Goal: Task Accomplishment & Management: Manage account settings

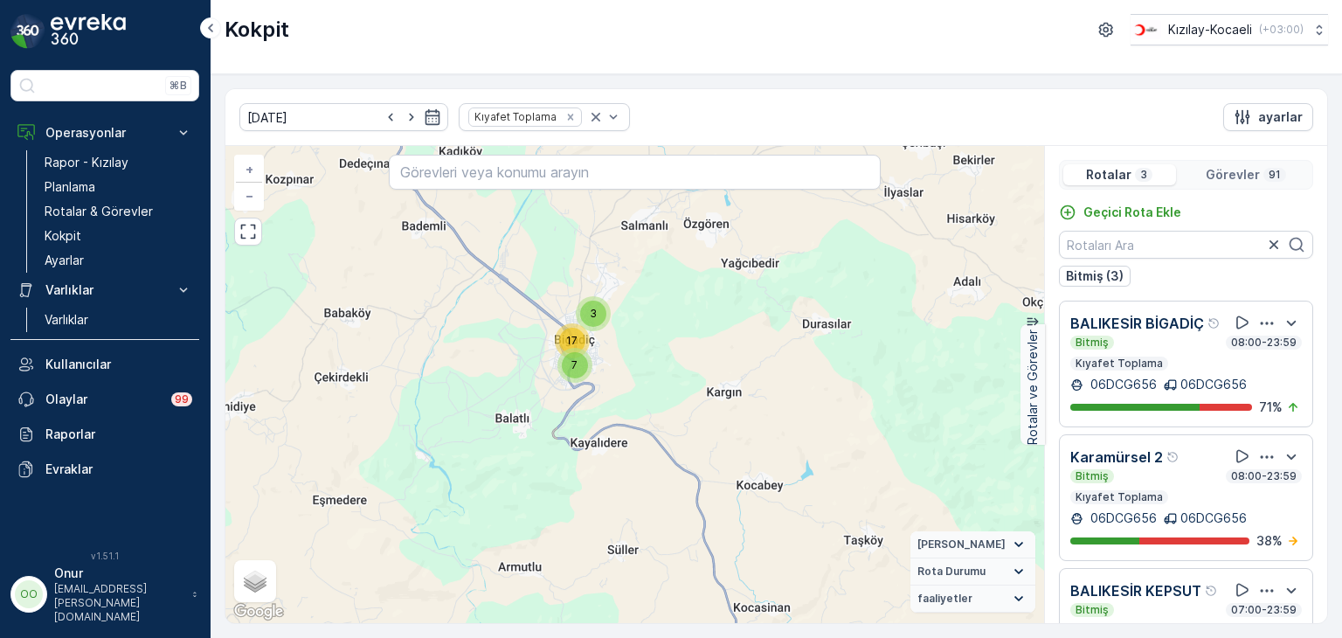
scroll to position [43, 0]
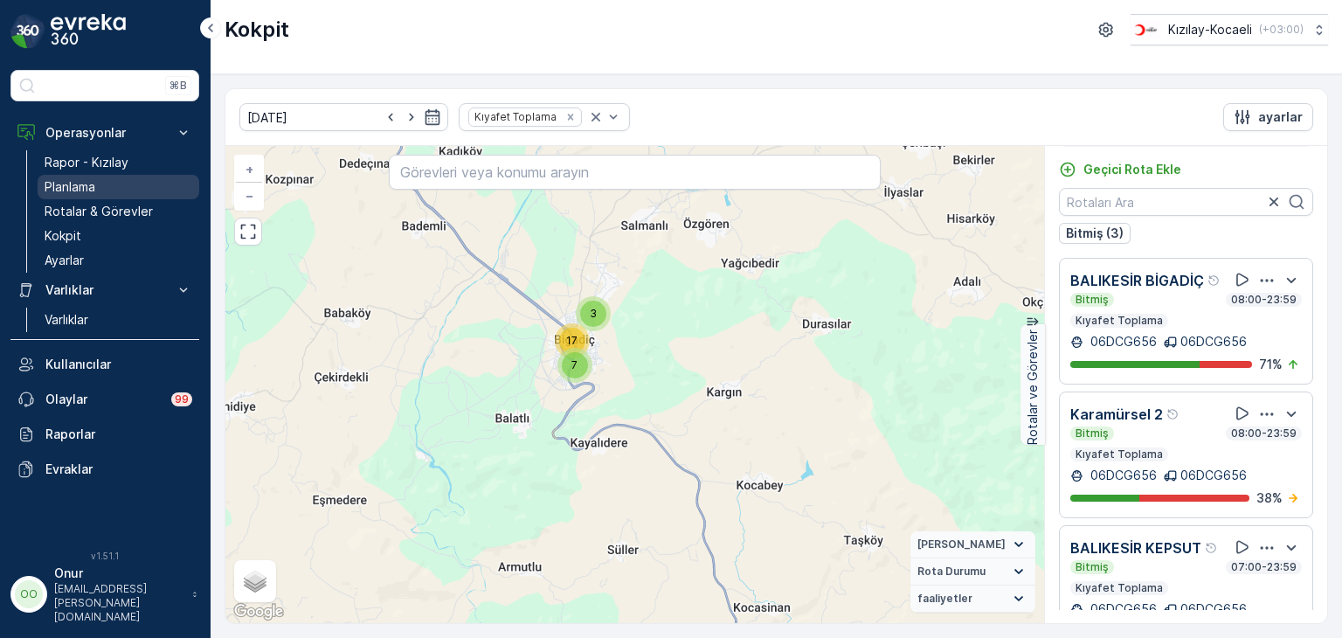
click at [68, 193] on p "Planlama" at bounding box center [70, 186] width 51 height 17
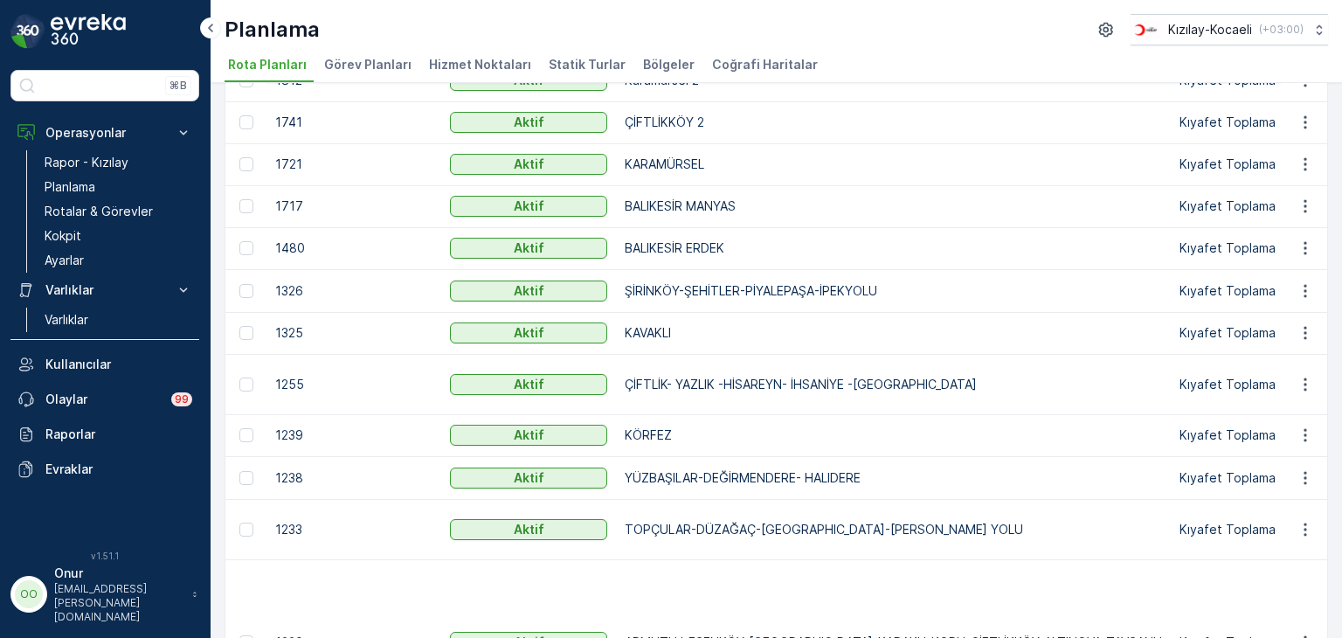
scroll to position [437, 0]
click at [1297, 296] on icon "button" at bounding box center [1305, 290] width 17 height 17
click at [1279, 320] on span "Rota Planını Düzenle" at bounding box center [1274, 316] width 120 height 17
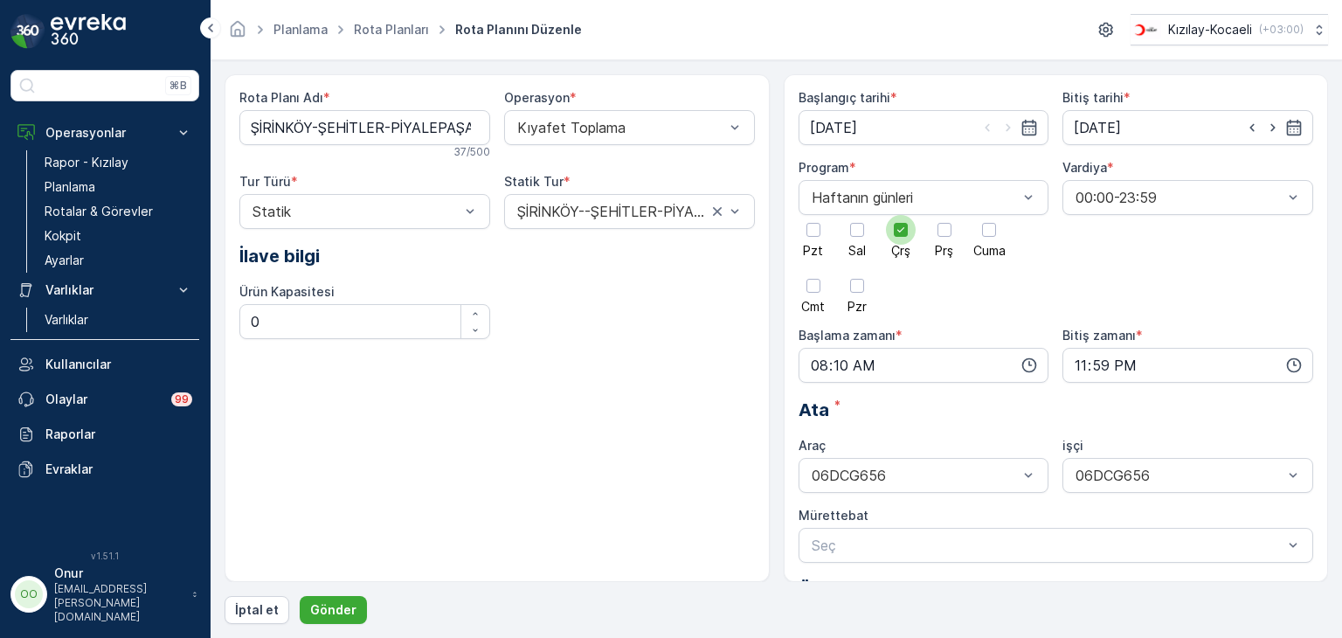
click at [897, 236] on div at bounding box center [901, 230] width 14 height 14
click at [901, 215] on input "Çrş" at bounding box center [901, 215] width 0 height 0
click at [858, 225] on div at bounding box center [857, 230] width 14 height 14
click at [857, 215] on input "Sal" at bounding box center [857, 215] width 0 height 0
click at [1036, 368] on icon "button" at bounding box center [1029, 365] width 17 height 17
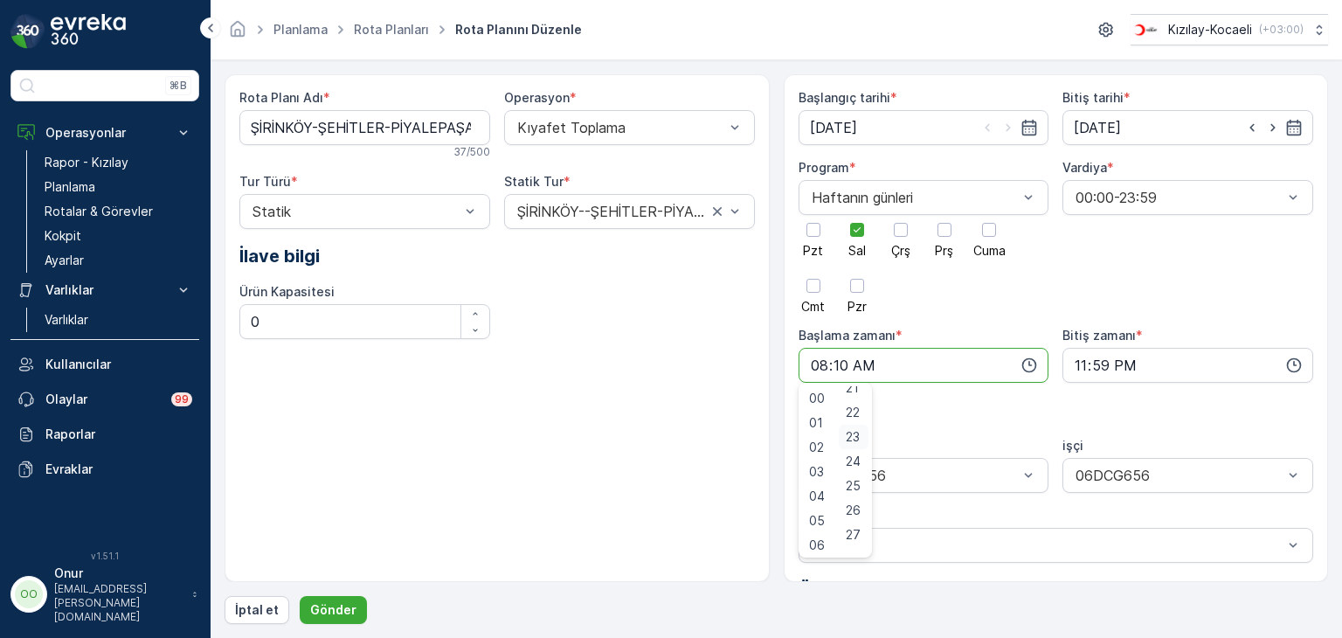
scroll to position [612, 0]
click at [856, 518] on span "30" at bounding box center [853, 520] width 15 height 17
type input "08:30"
click at [333, 614] on p "Gönder" at bounding box center [333, 609] width 46 height 17
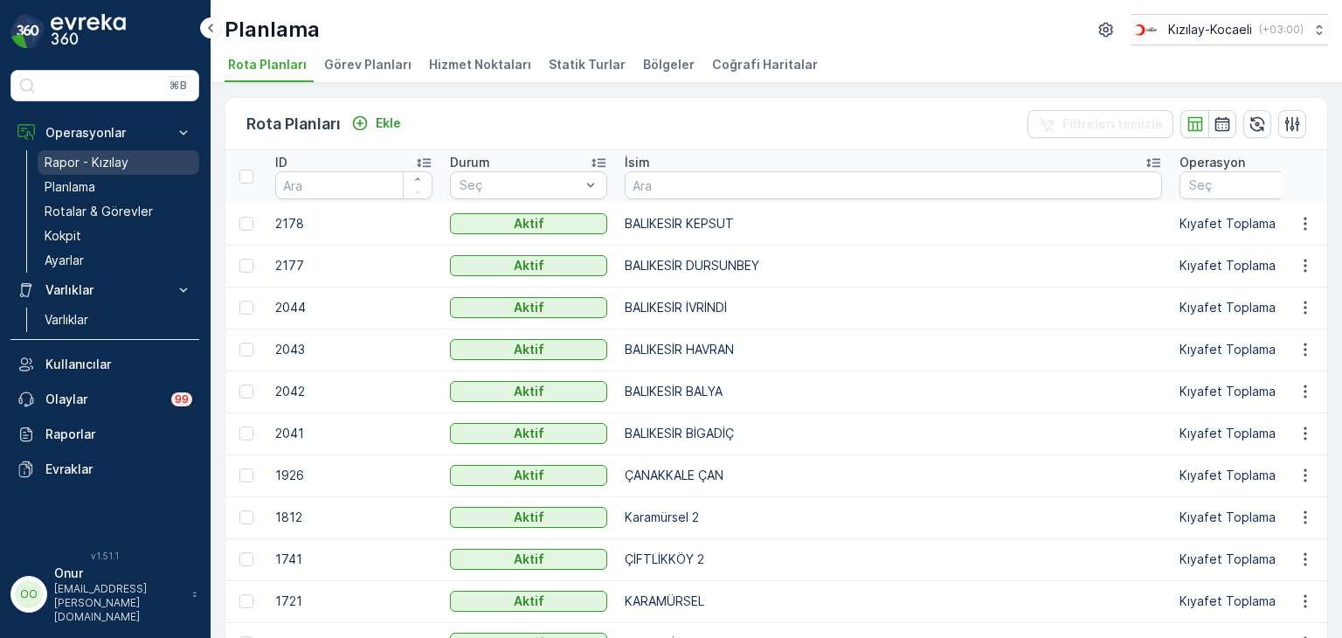
click at [87, 159] on p "Rapor - Kızılay" at bounding box center [87, 162] width 84 height 17
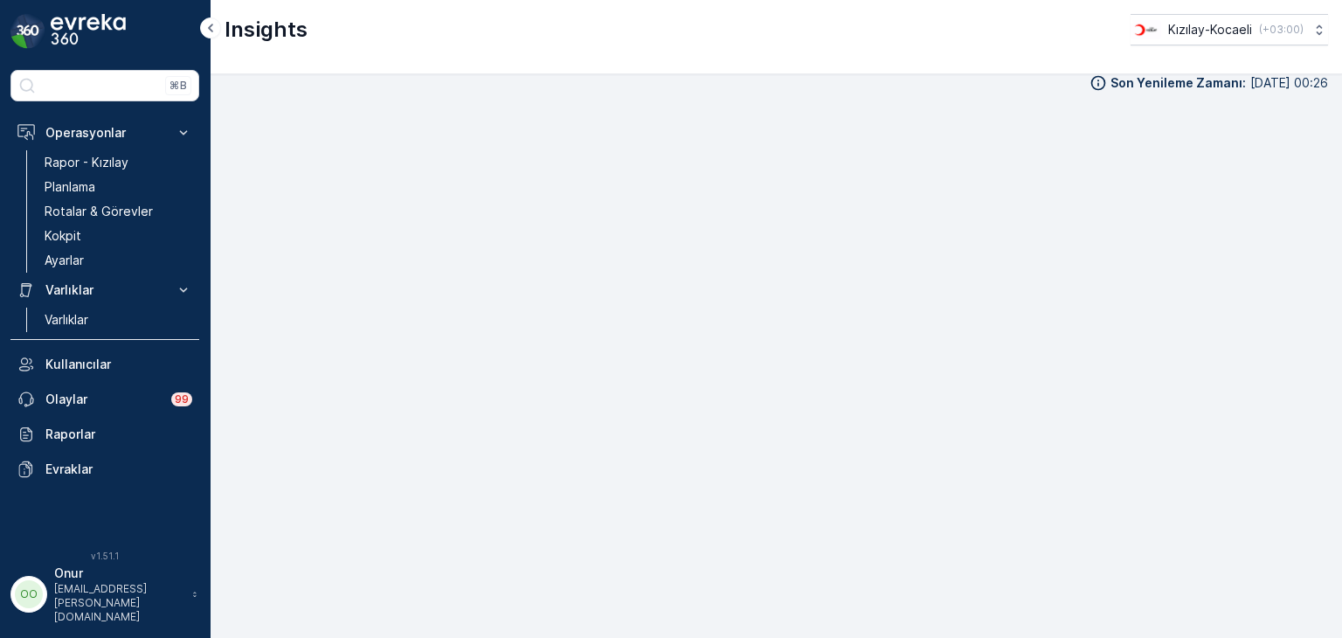
scroll to position [17, 0]
click at [73, 179] on p "Planlama" at bounding box center [70, 186] width 51 height 17
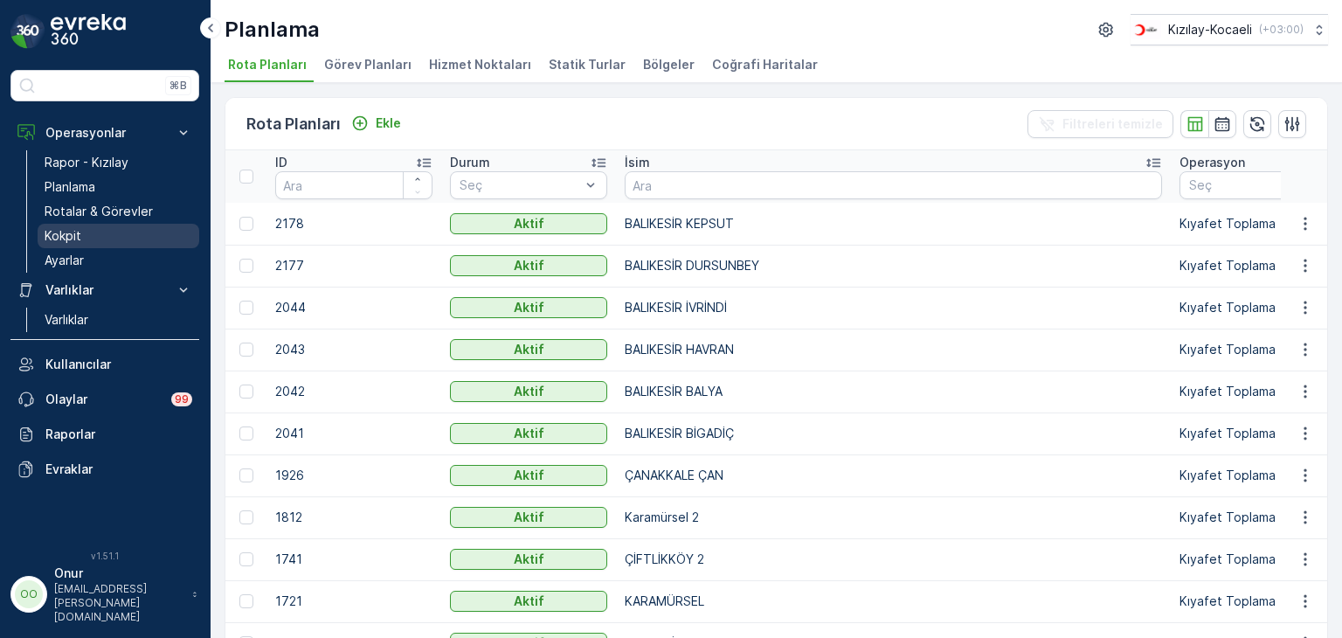
click at [72, 245] on link "Kokpit" at bounding box center [119, 236] width 162 height 24
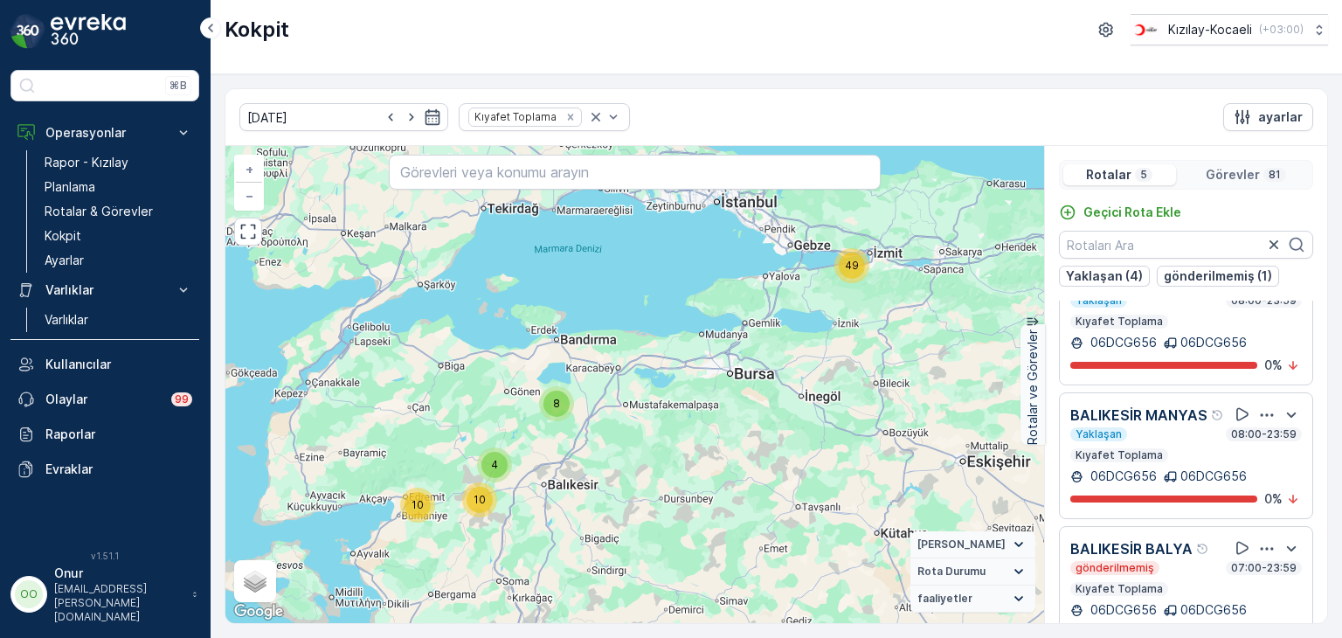
scroll to position [411, 0]
click at [1259, 551] on icon "button" at bounding box center [1267, 548] width 17 height 17
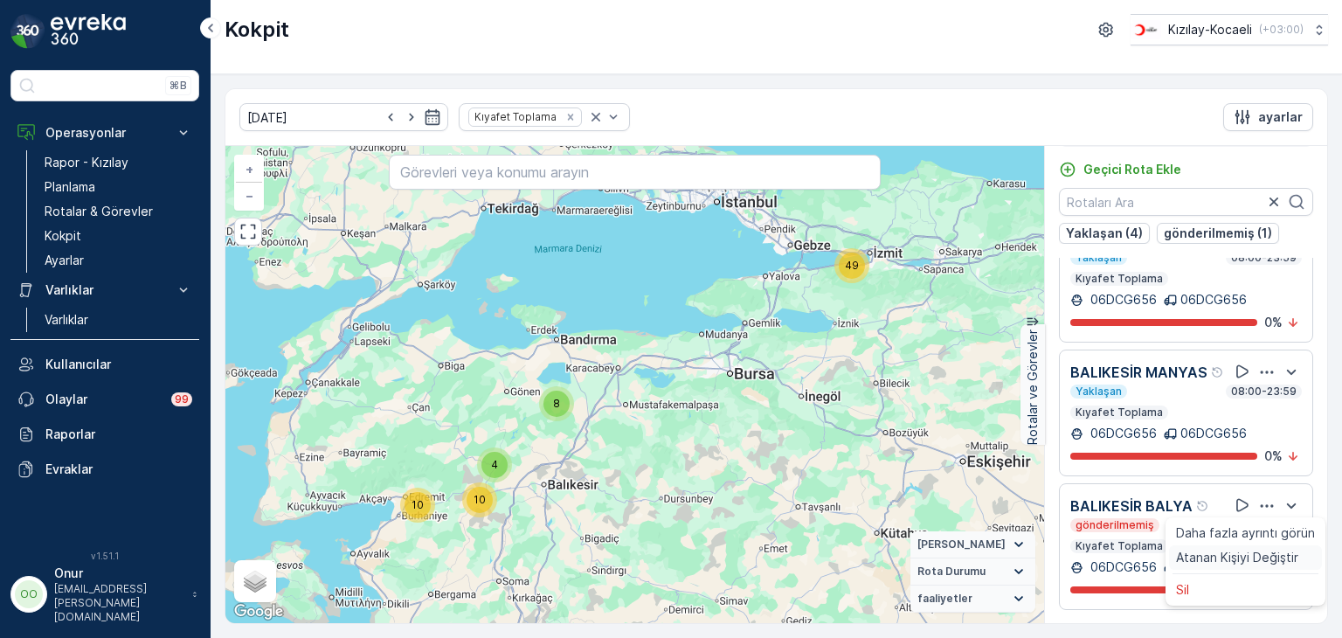
scroll to position [17, 0]
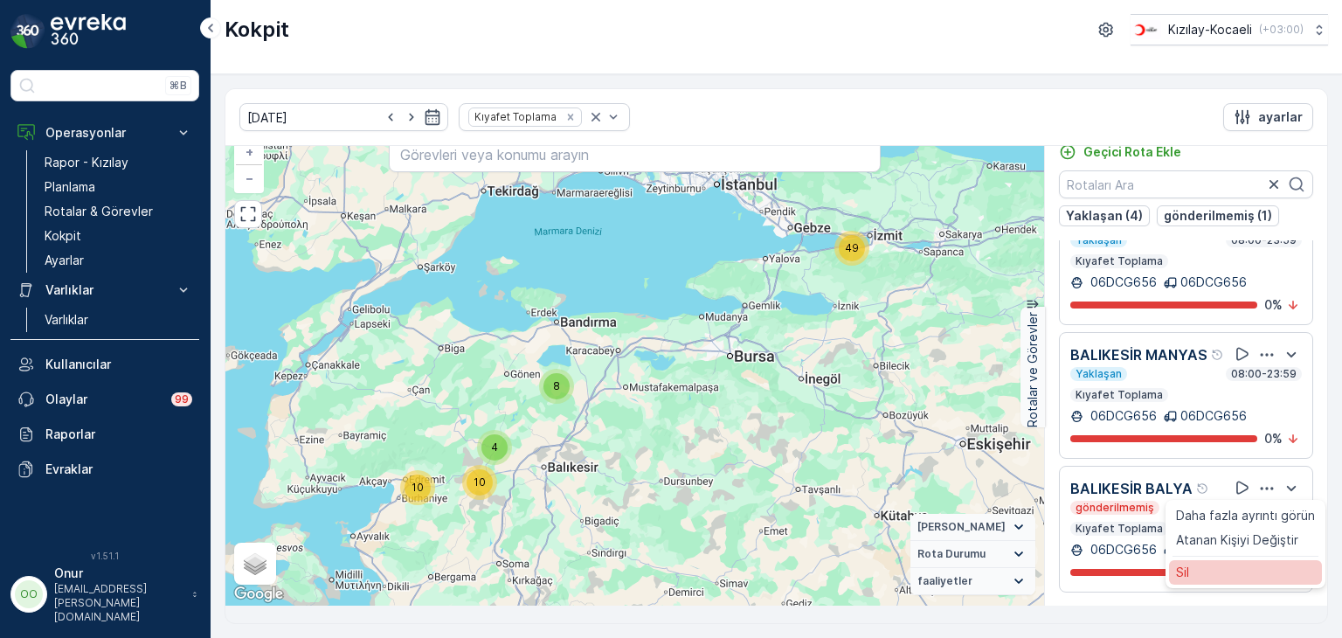
click at [1210, 585] on div "Sil" at bounding box center [1245, 572] width 153 height 24
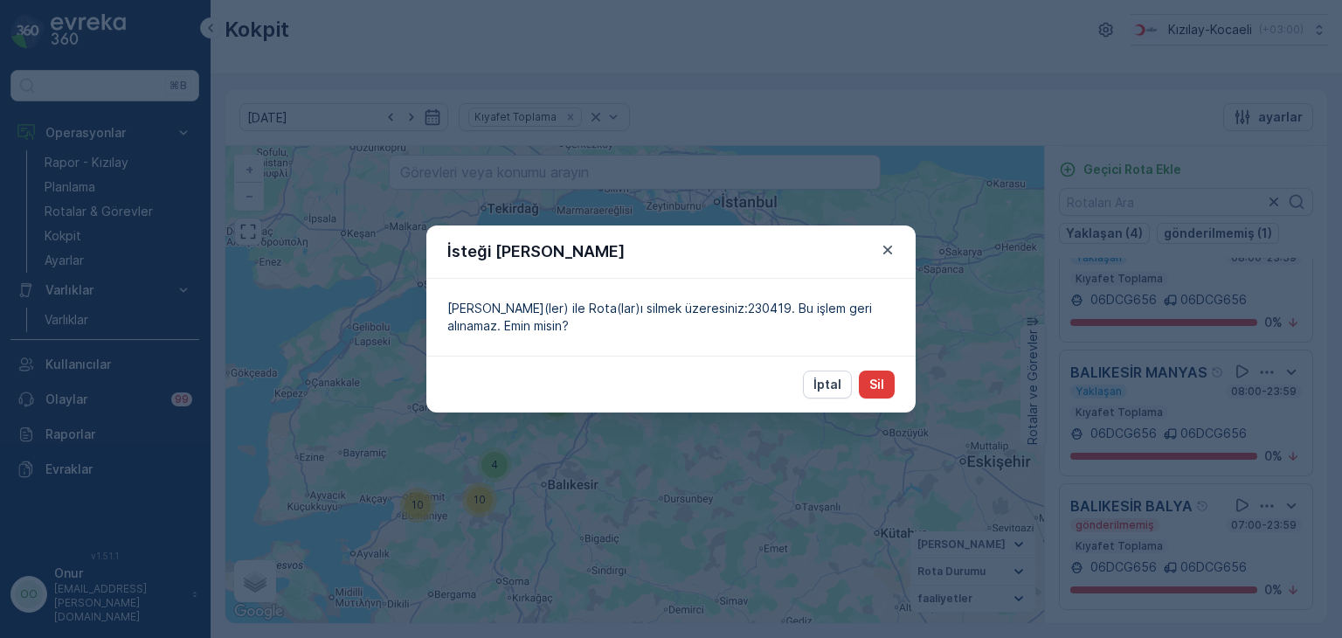
click at [877, 392] on p "Sil" at bounding box center [877, 384] width 15 height 17
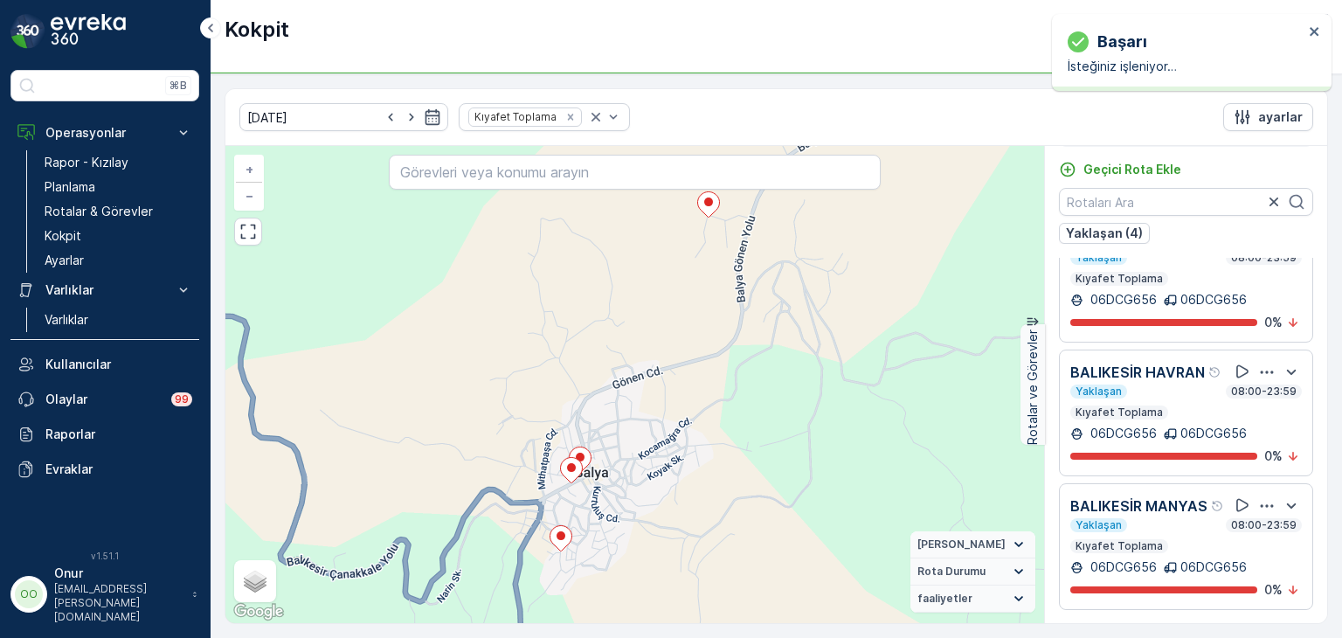
scroll to position [276, 0]
click at [1259, 497] on icon "button" at bounding box center [1267, 505] width 17 height 17
click at [1218, 550] on div "Sil" at bounding box center [1245, 537] width 153 height 24
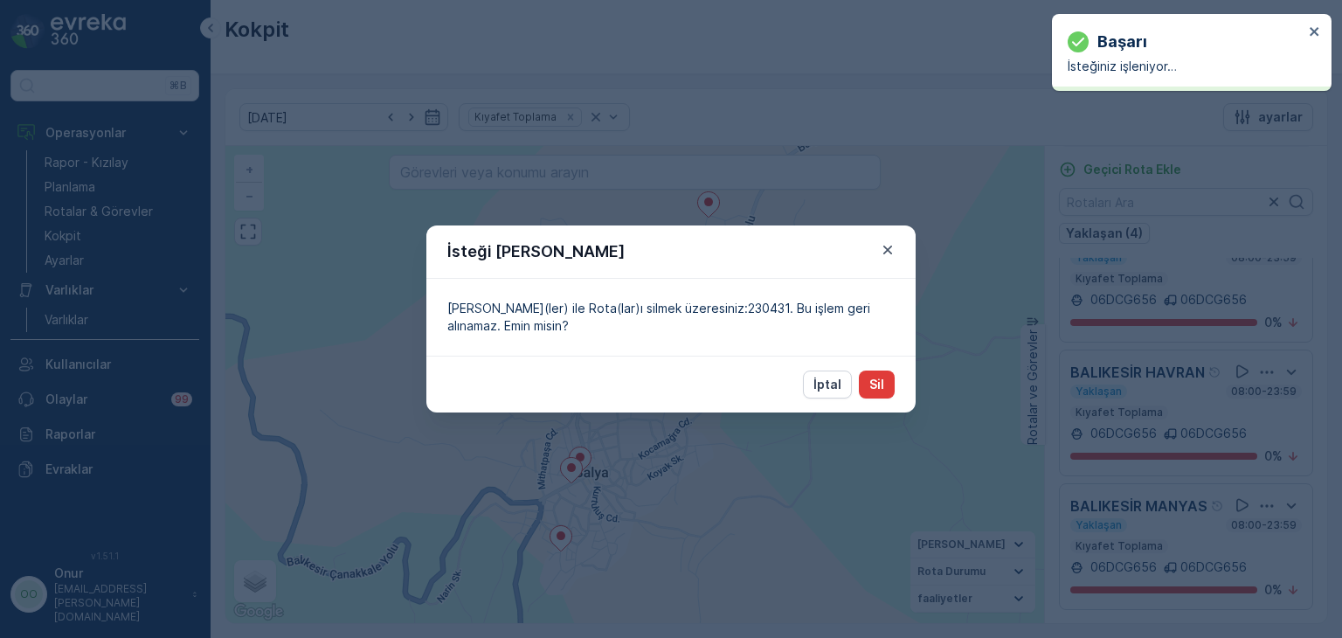
click at [888, 386] on button "Sil" at bounding box center [877, 385] width 36 height 28
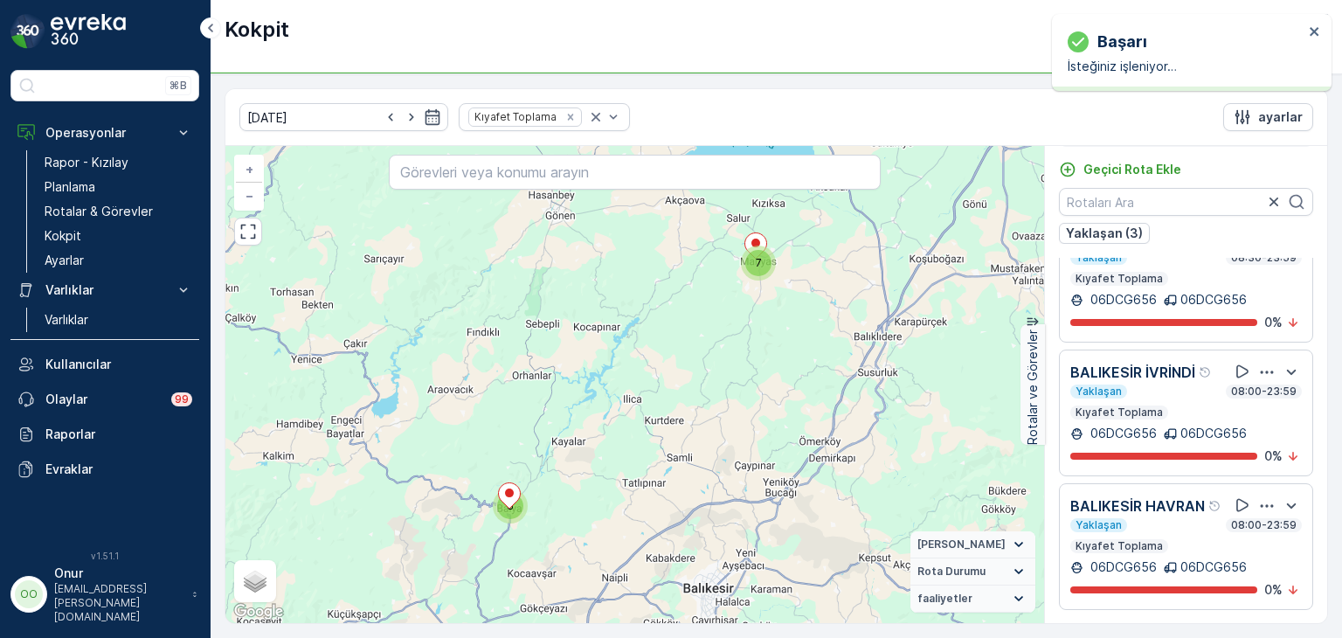
scroll to position [123, 0]
click at [1266, 497] on icon "button" at bounding box center [1267, 505] width 17 height 17
click at [1206, 569] on div "Sil" at bounding box center [1245, 556] width 153 height 24
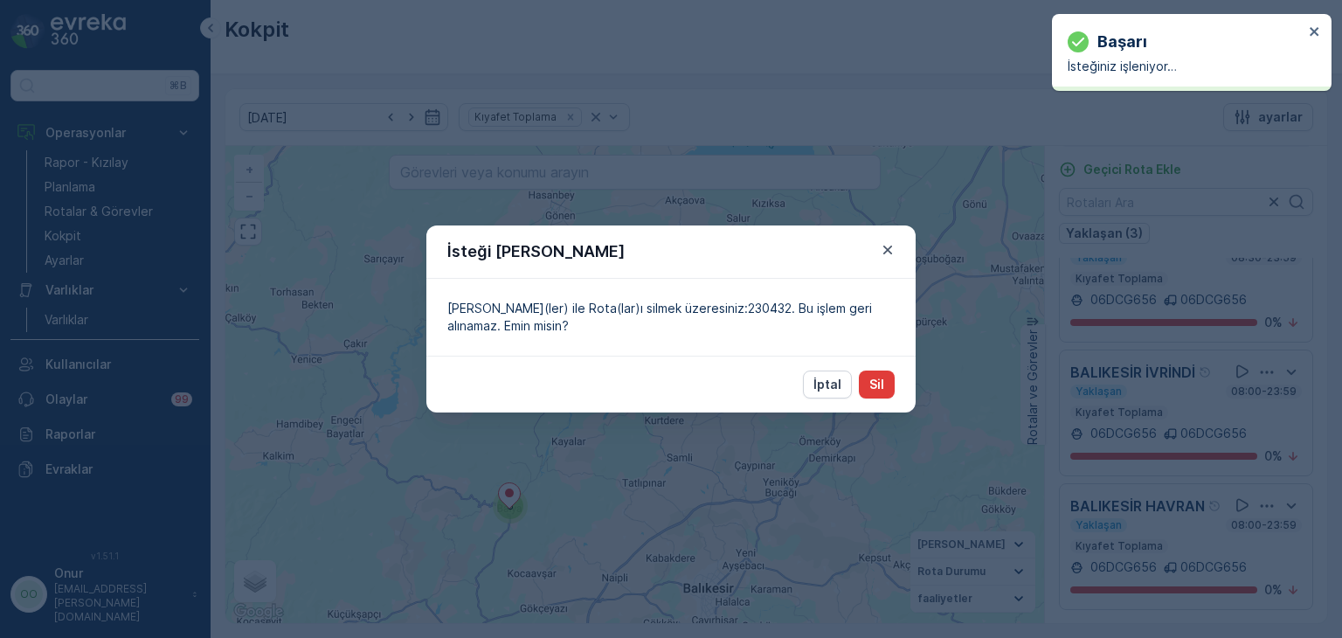
click at [881, 385] on p "Sil" at bounding box center [877, 384] width 15 height 17
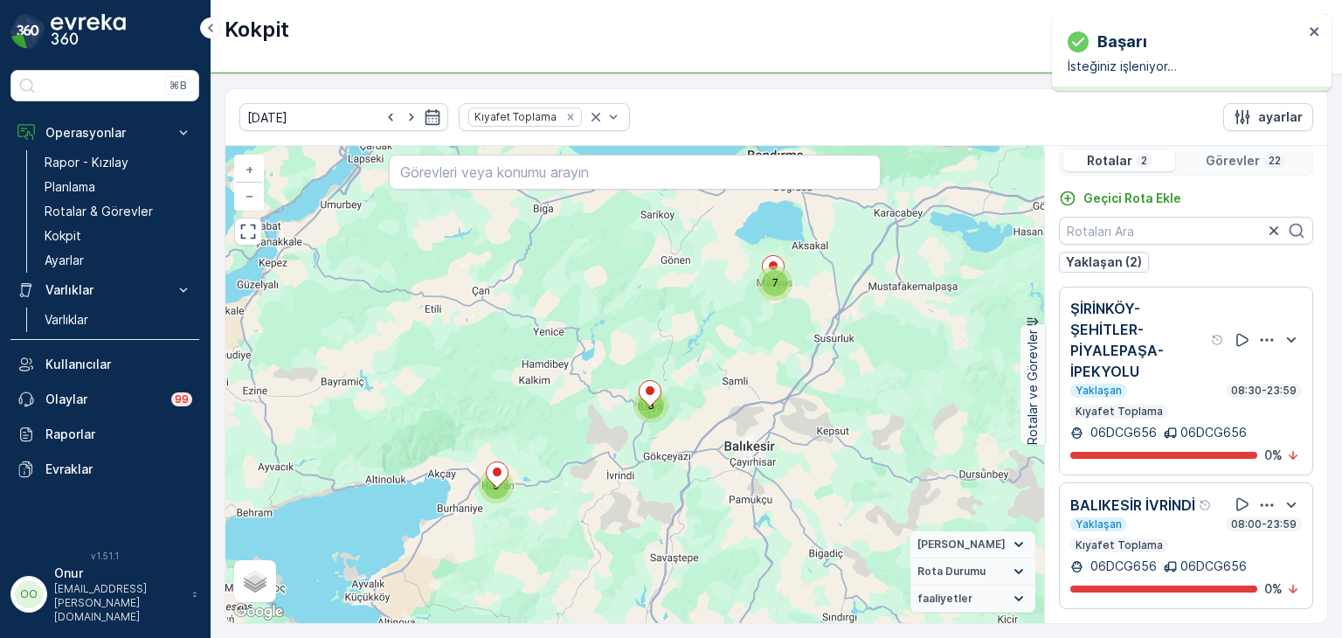
scroll to position [0, 0]
click at [1258, 396] on p "08:30-23:59" at bounding box center [1264, 392] width 69 height 14
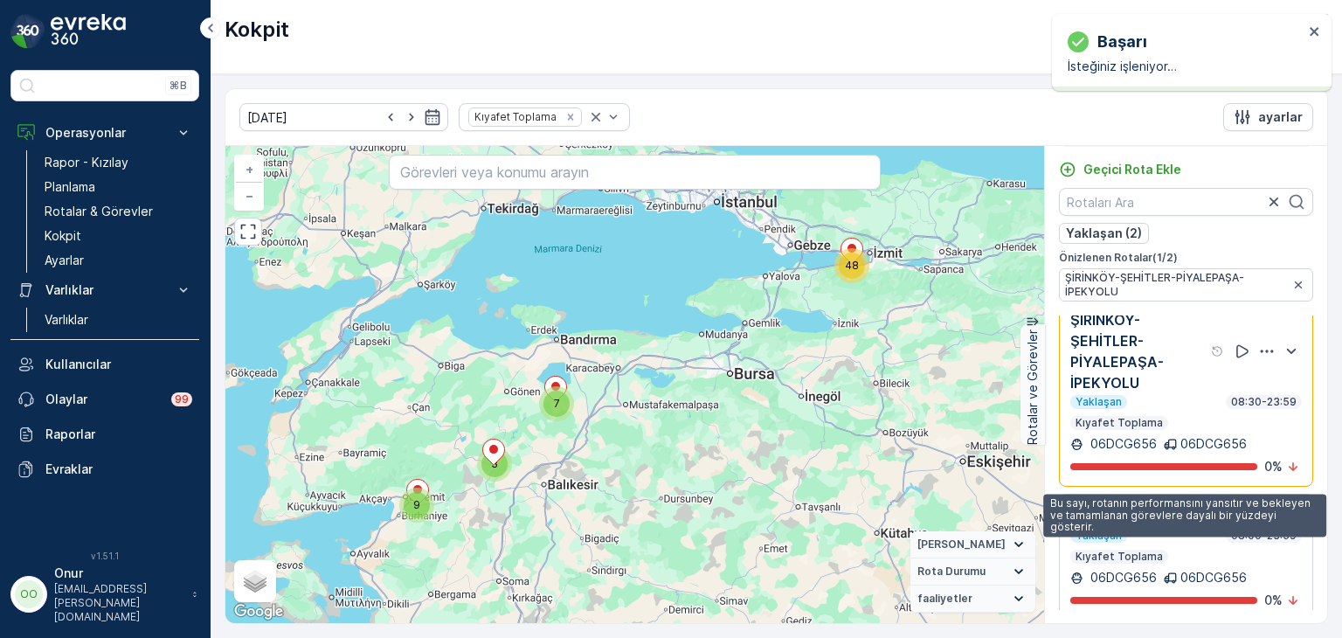
scroll to position [27, 0]
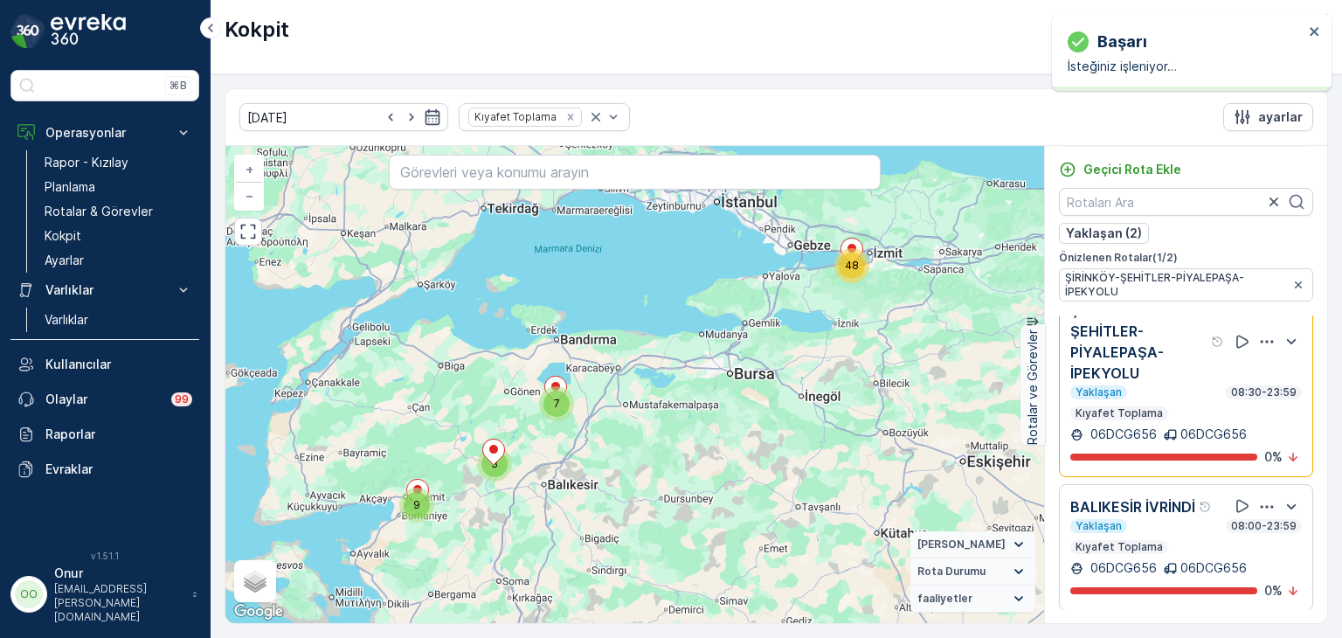
click at [1261, 505] on icon "button" at bounding box center [1267, 506] width 13 height 3
click at [1193, 585] on div "Sil" at bounding box center [1245, 587] width 153 height 24
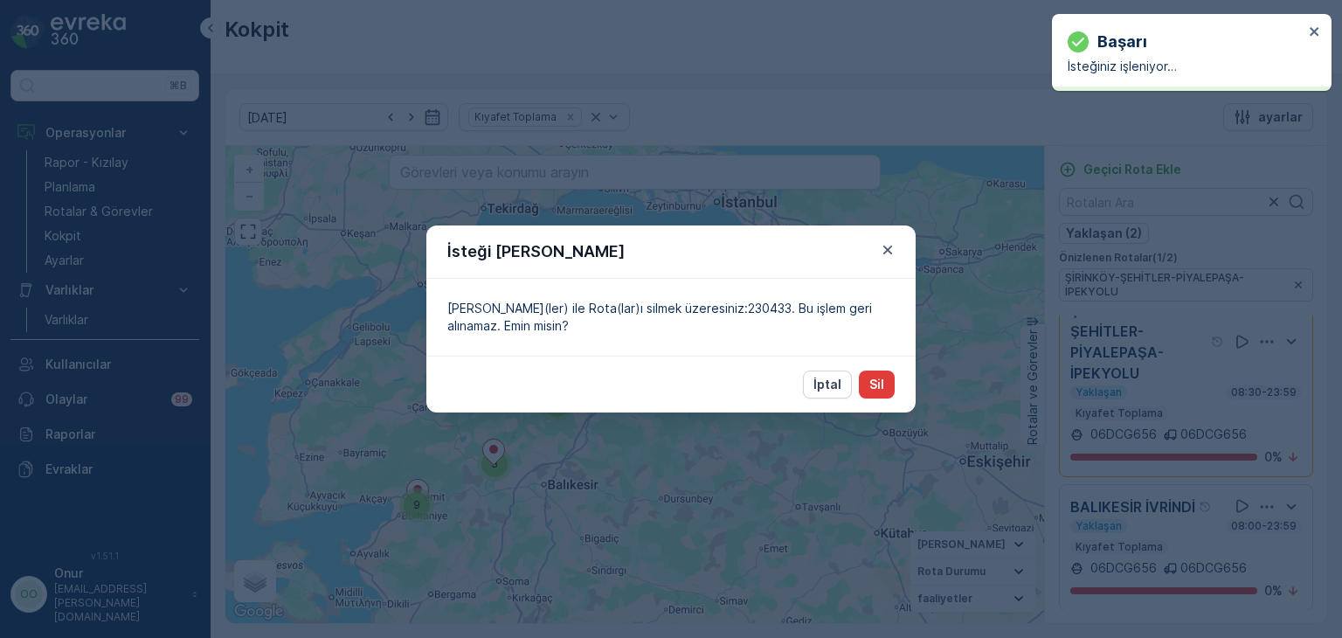
click at [882, 383] on p "Sil" at bounding box center [877, 384] width 15 height 17
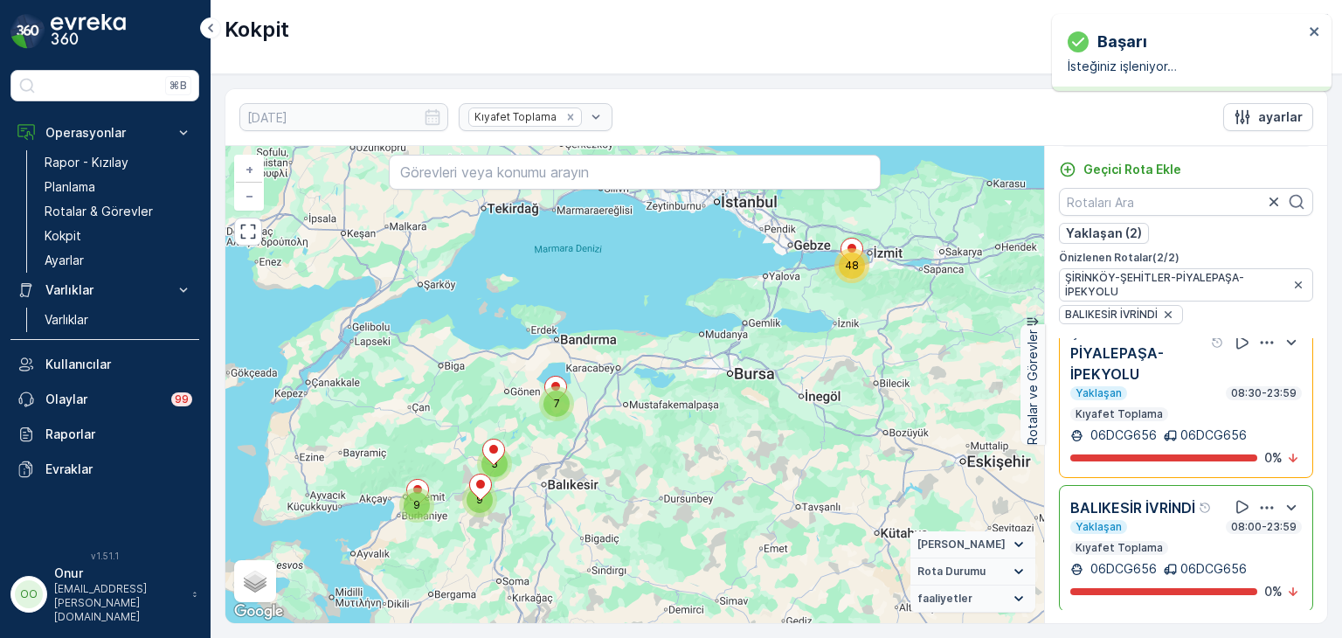
scroll to position [0, 0]
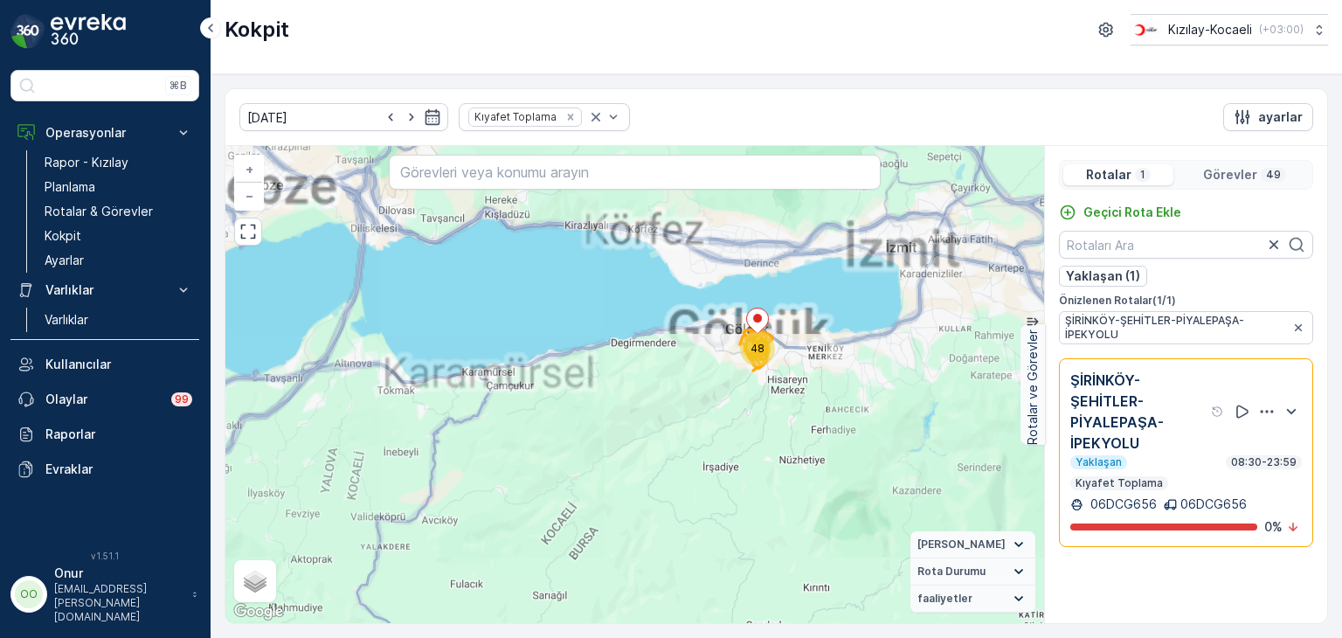
drag, startPoint x: 831, startPoint y: 247, endPoint x: 776, endPoint y: 406, distance: 168.3
click at [776, 406] on div "48 + − Uydu Yol haritası Arazi Karışık Leaflet Klavye kısayolları Harita Verile…" at bounding box center [634, 384] width 819 height 477
